Goal: Check status: Check status

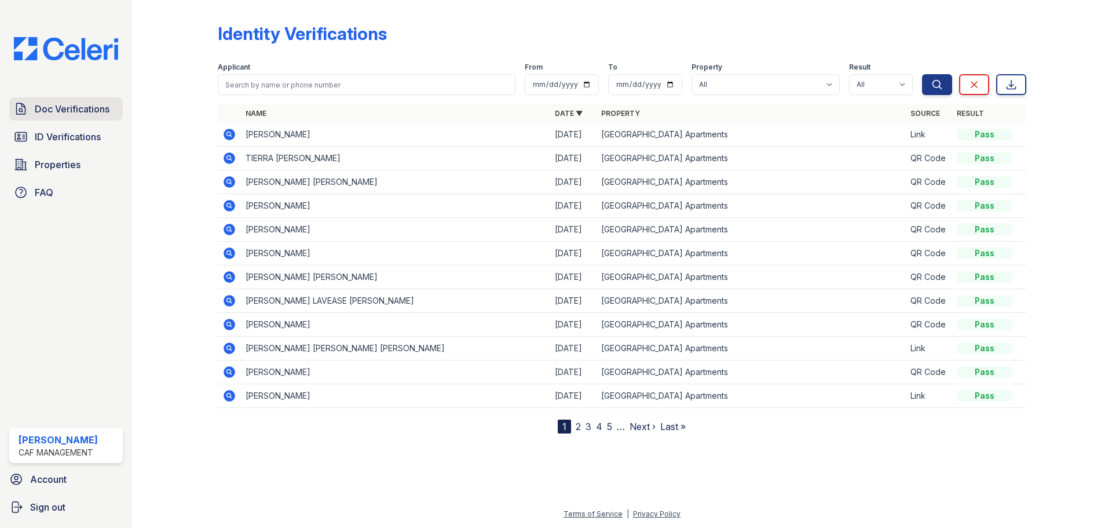
click at [91, 112] on span "Doc Verifications" at bounding box center [72, 109] width 75 height 14
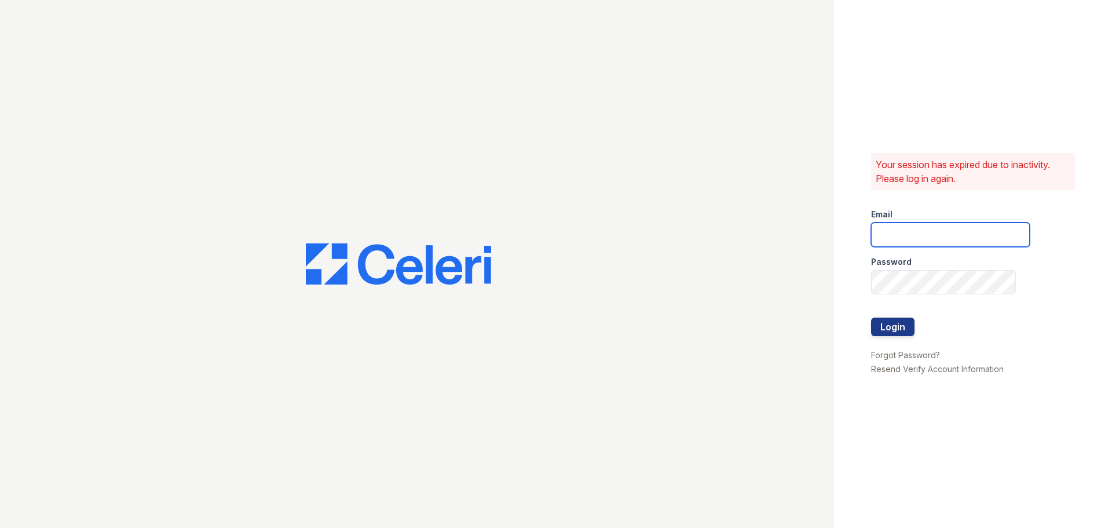
click at [916, 236] on input "email" at bounding box center [950, 234] width 159 height 24
type input "pennstation1@cafmanagement.com"
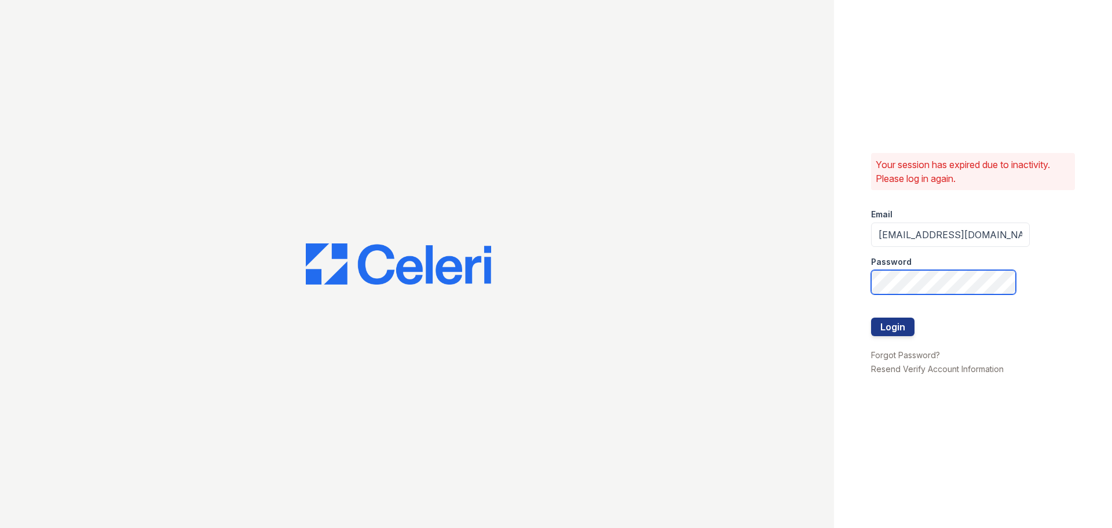
click at [871, 317] on button "Login" at bounding box center [892, 326] width 43 height 19
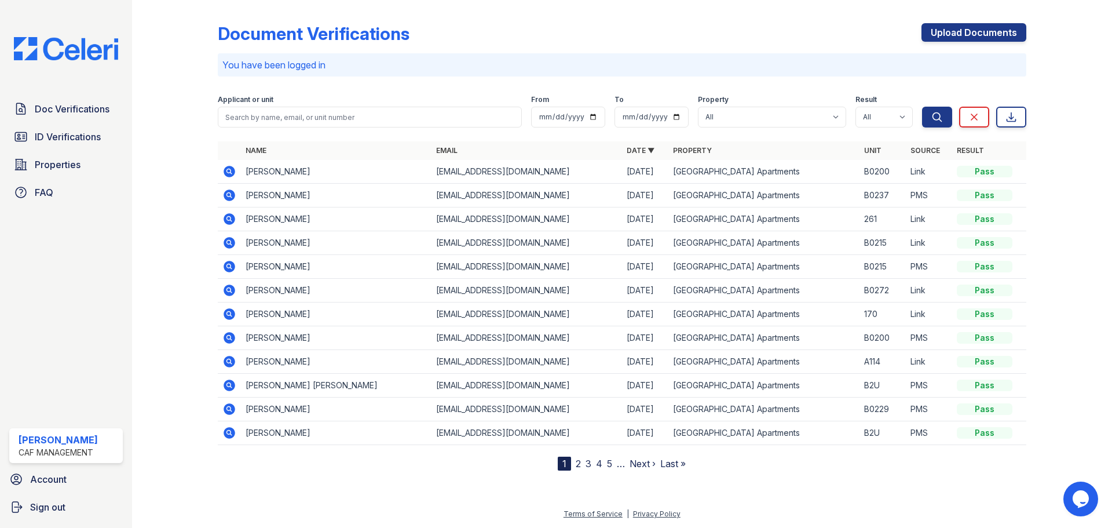
click at [226, 290] on icon at bounding box center [230, 290] width 12 height 12
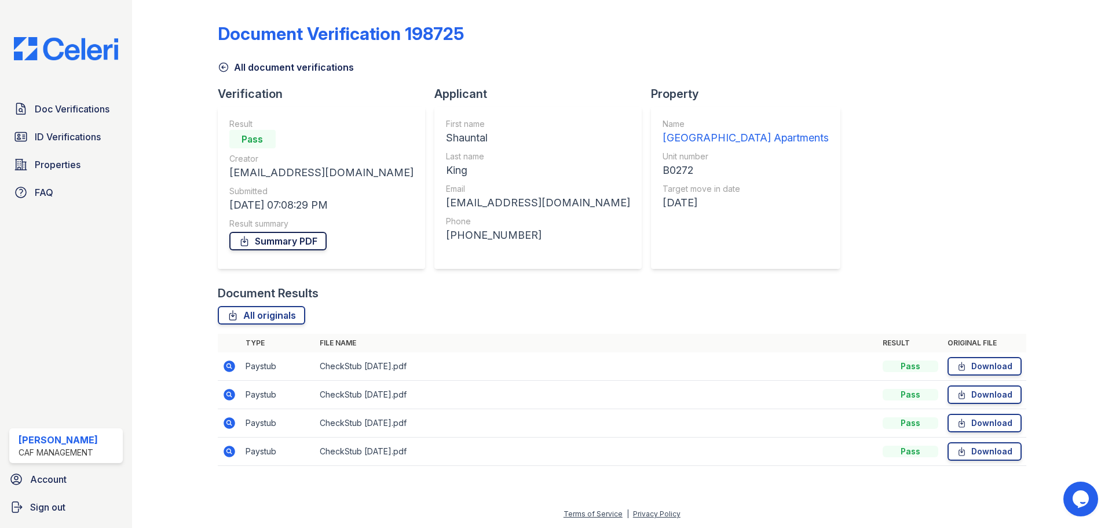
click at [280, 239] on link "Summary PDF" at bounding box center [277, 241] width 97 height 19
click at [74, 118] on link "Doc Verifications" at bounding box center [66, 108] width 114 height 23
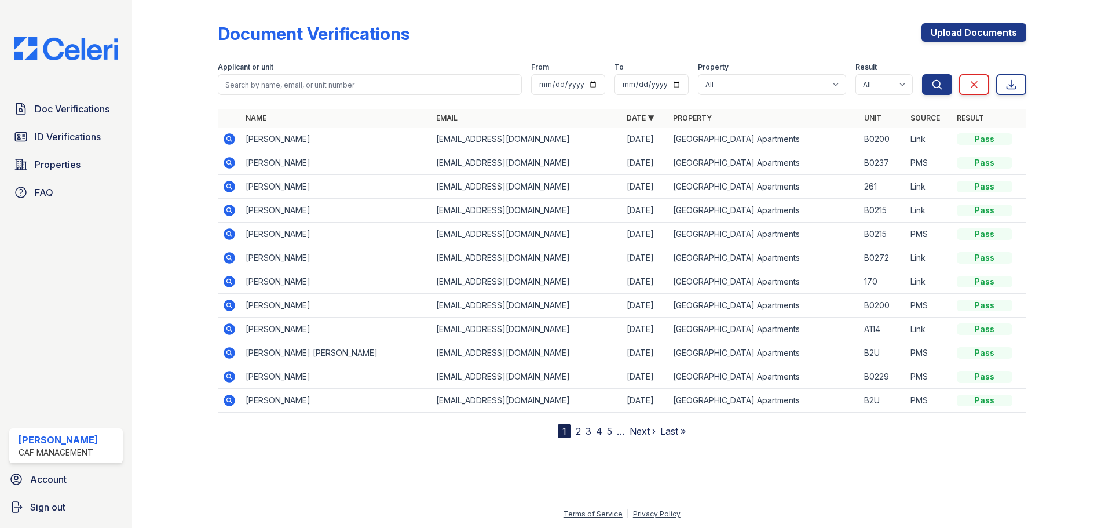
click at [579, 434] on link "2" at bounding box center [578, 431] width 5 height 12
click at [586, 432] on link "1" at bounding box center [585, 431] width 4 height 12
click at [577, 432] on link "2" at bounding box center [578, 431] width 5 height 12
click at [585, 431] on link "1" at bounding box center [585, 431] width 4 height 12
click at [46, 137] on span "ID Verifications" at bounding box center [68, 137] width 66 height 14
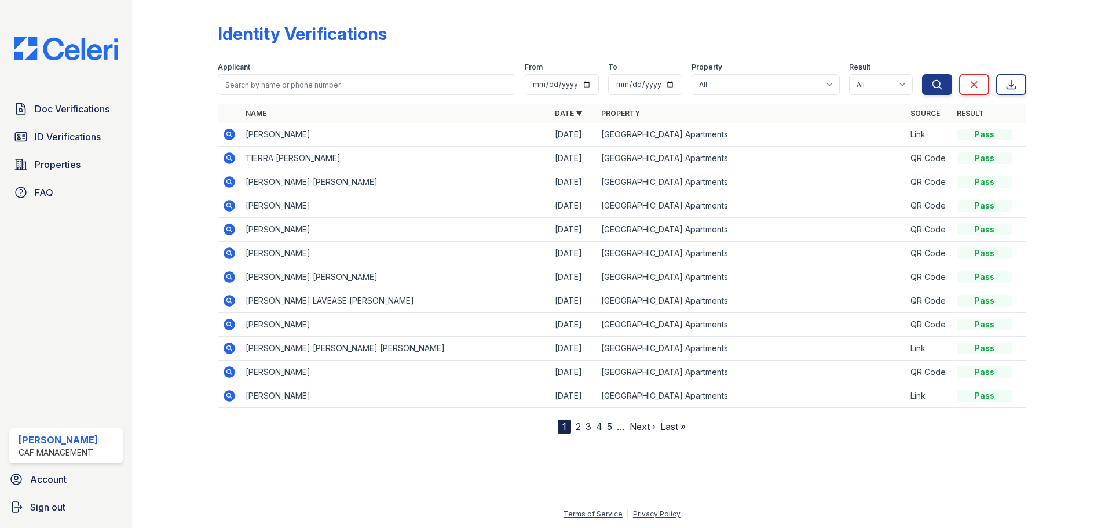
click at [578, 426] on link "2" at bounding box center [578, 427] width 5 height 12
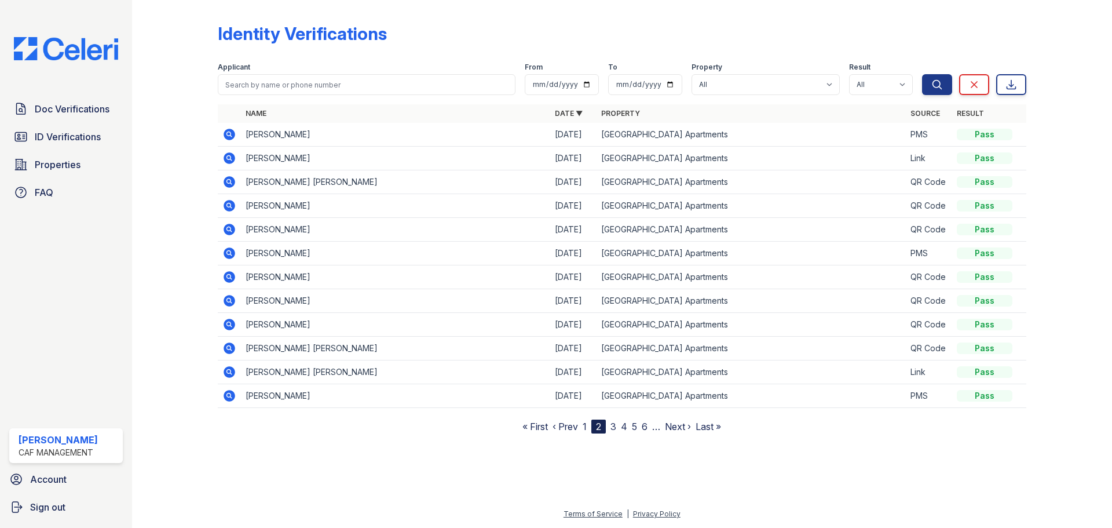
click at [228, 159] on icon at bounding box center [228, 157] width 3 height 3
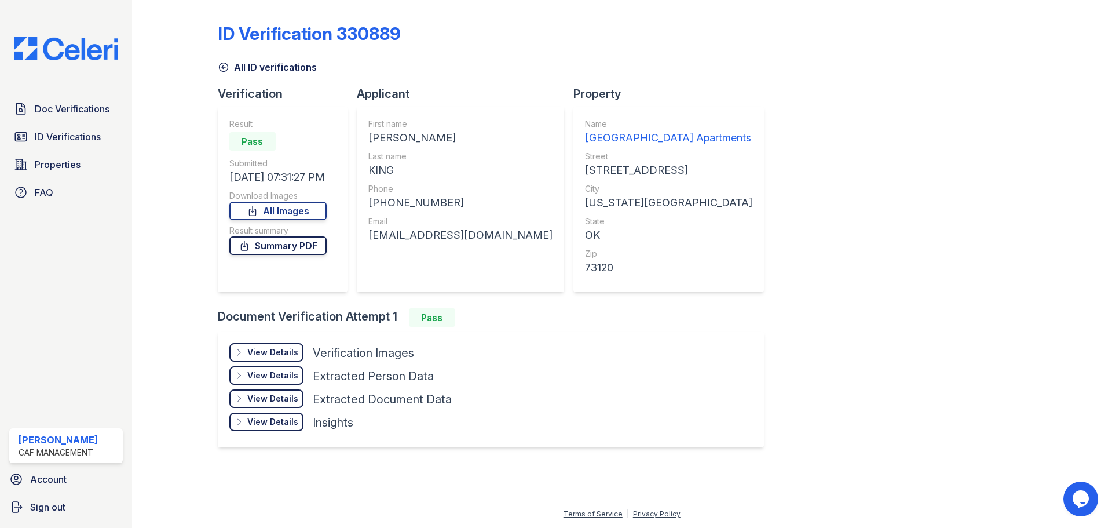
click at [317, 248] on link "Summary PDF" at bounding box center [277, 245] width 97 height 19
click at [70, 147] on link "ID Verifications" at bounding box center [66, 136] width 114 height 23
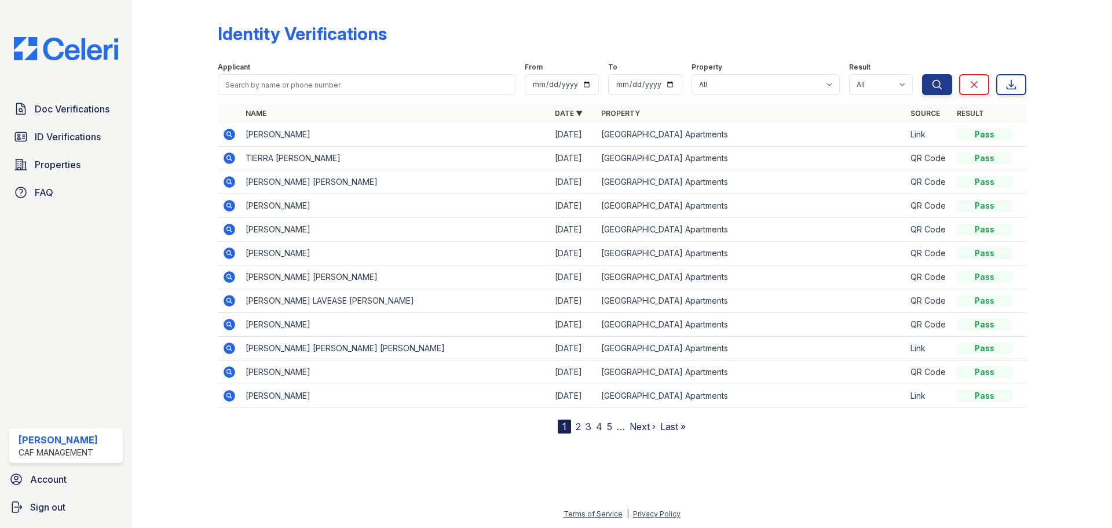
click at [573, 423] on nav "1 2 3 4 5 … Next › Last »" at bounding box center [622, 426] width 128 height 14
click at [96, 137] on span "ID Verifications" at bounding box center [68, 137] width 66 height 14
click at [580, 426] on link "2" at bounding box center [578, 427] width 5 height 12
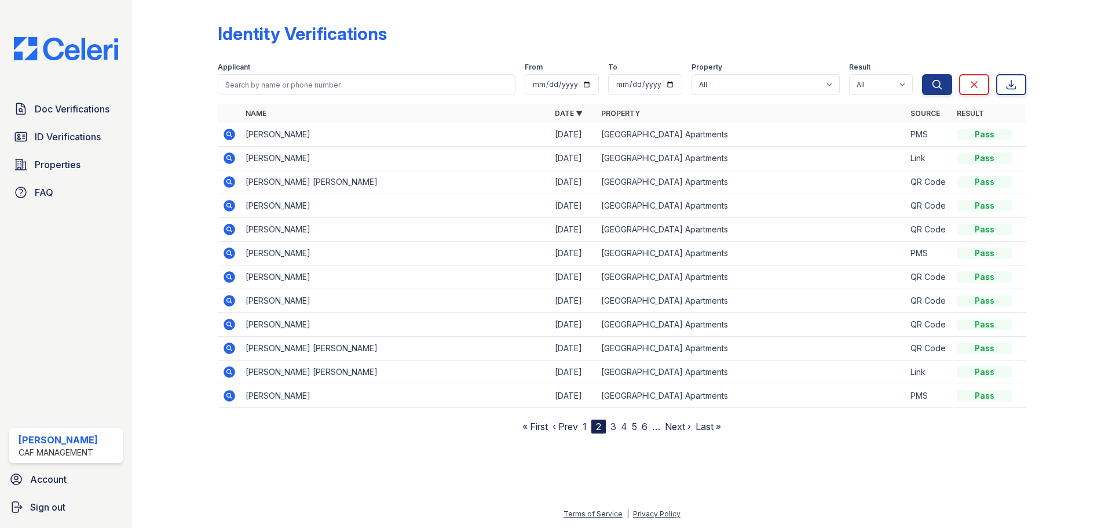
click at [619, 427] on nav "« First ‹ Prev 1 2 3 4 5 6 … Next › Last »" at bounding box center [621, 426] width 199 height 14
click at [616, 427] on link "3" at bounding box center [613, 427] width 6 height 12
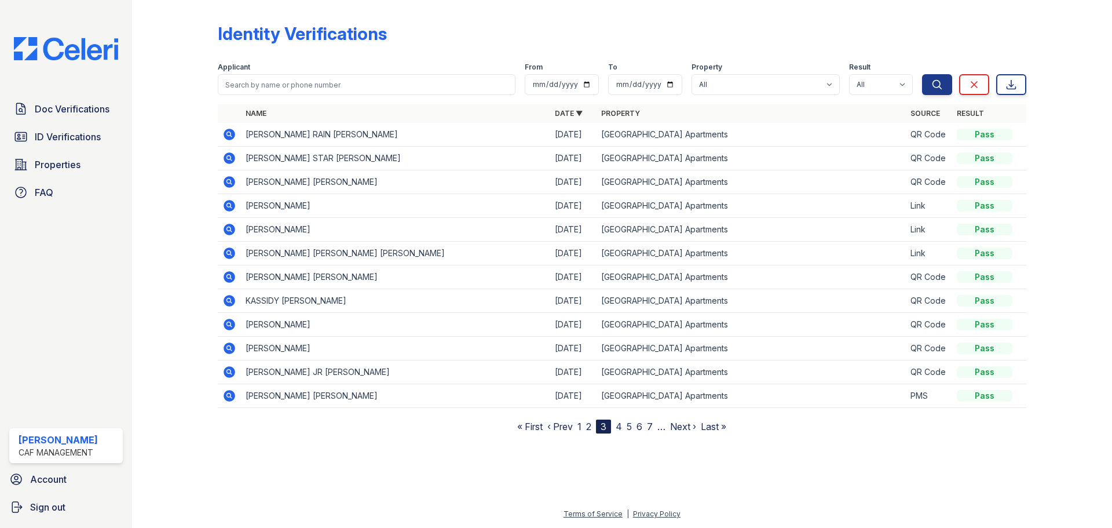
click at [624, 430] on nav "« First ‹ Prev 1 2 3 4 5 6 7 … Next › Last »" at bounding box center [621, 426] width 209 height 14
click at [619, 427] on link "4" at bounding box center [619, 427] width 6 height 12
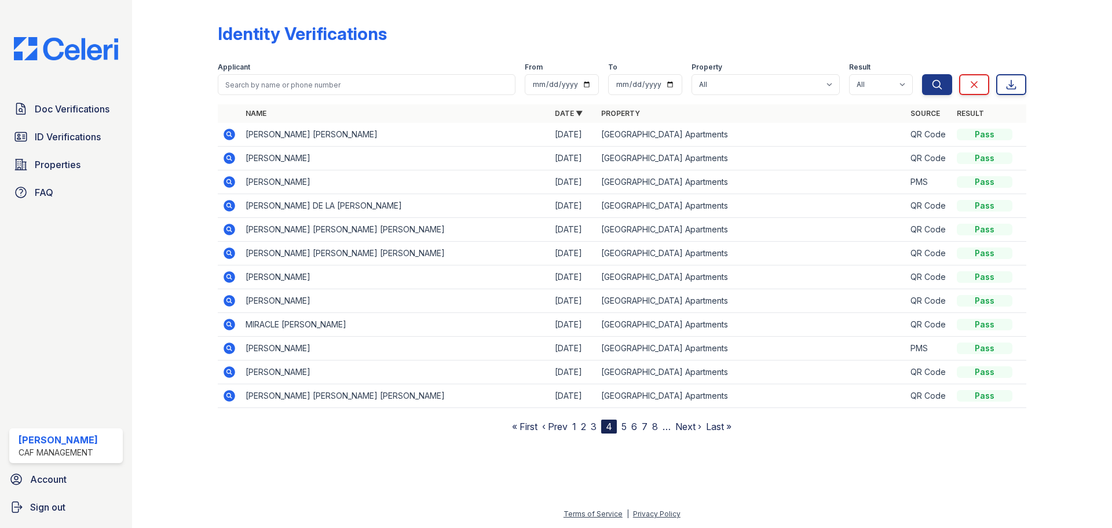
click at [627, 428] on link "5" at bounding box center [624, 427] width 5 height 12
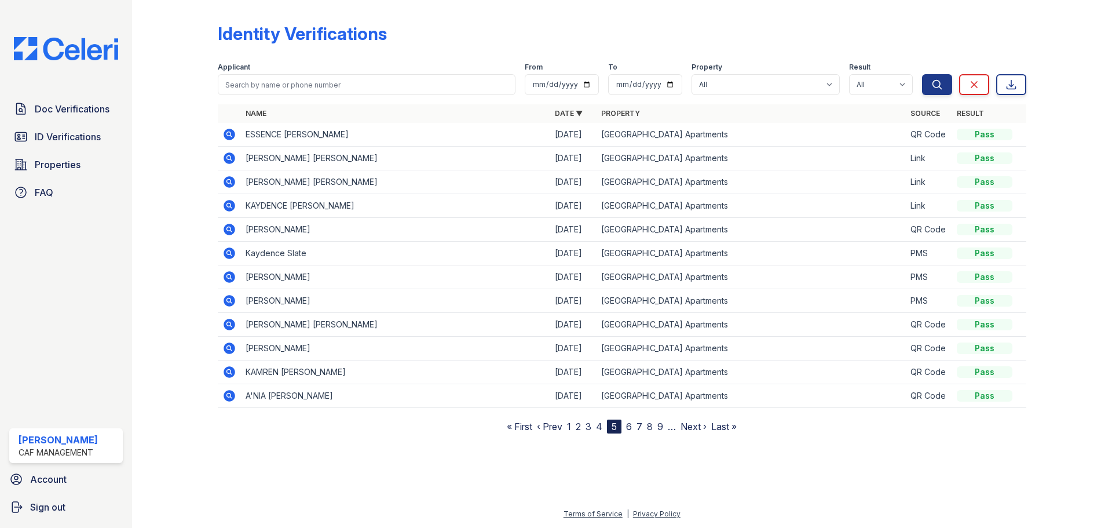
click at [630, 429] on link "6" at bounding box center [629, 427] width 6 height 12
click at [601, 427] on link "5" at bounding box center [602, 427] width 5 height 12
click at [570, 423] on link "1" at bounding box center [569, 427] width 4 height 12
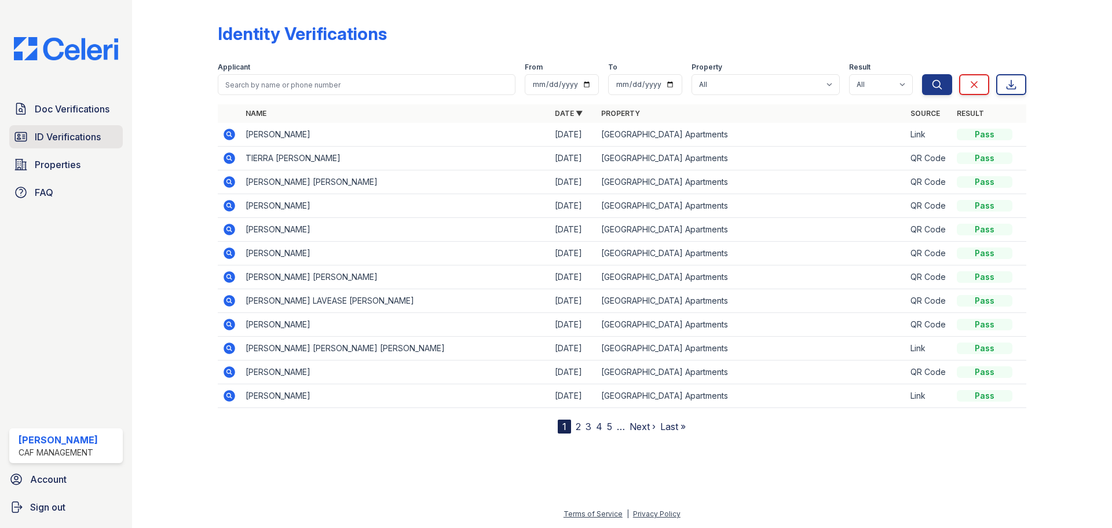
click at [93, 142] on span "ID Verifications" at bounding box center [68, 137] width 66 height 14
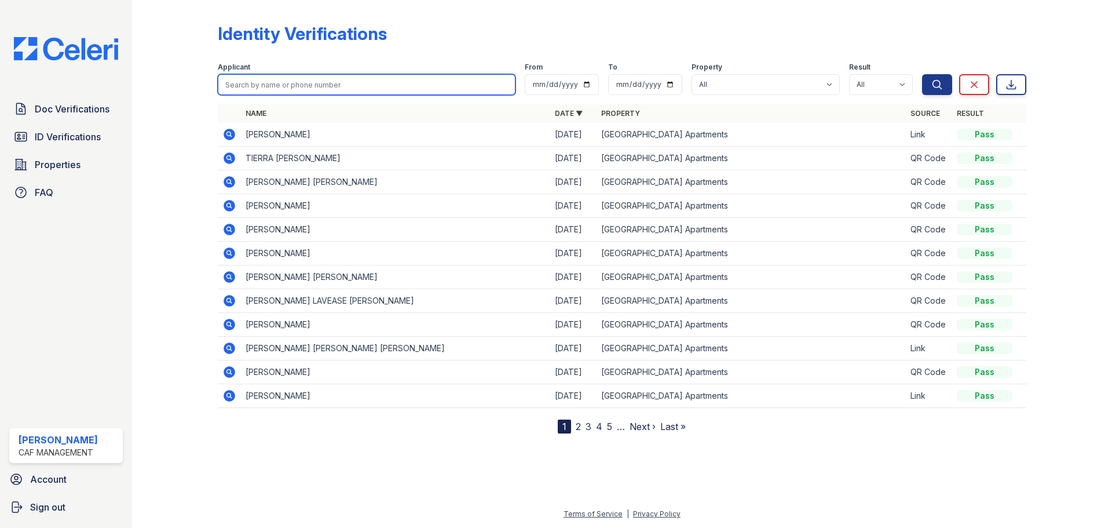
click at [302, 88] on input "search" at bounding box center [367, 84] width 298 height 21
type input "King"
click at [922, 74] on button "Search" at bounding box center [937, 84] width 30 height 21
